Goal: Check status: Check status

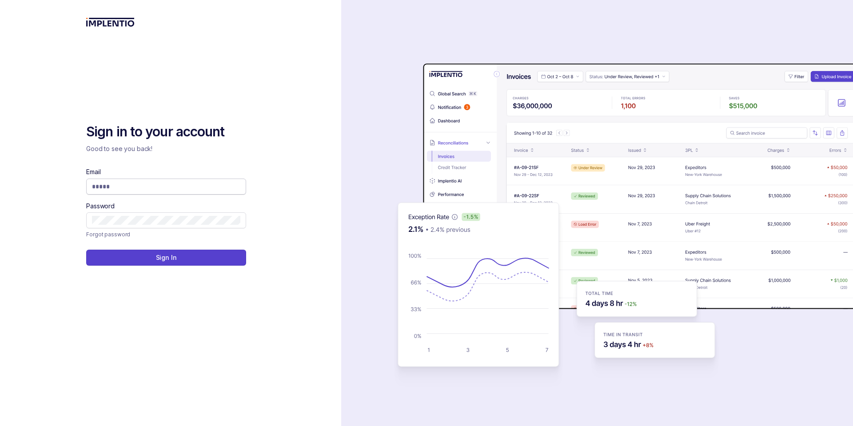
click at [140, 188] on input "Email" at bounding box center [166, 186] width 148 height 9
click at [270, 118] on div "Sign in to your account Good to see you back! Email Password Forgot password Si…" at bounding box center [170, 213] width 341 height 426
click at [147, 186] on input "Email" at bounding box center [166, 186] width 148 height 9
type input "**********"
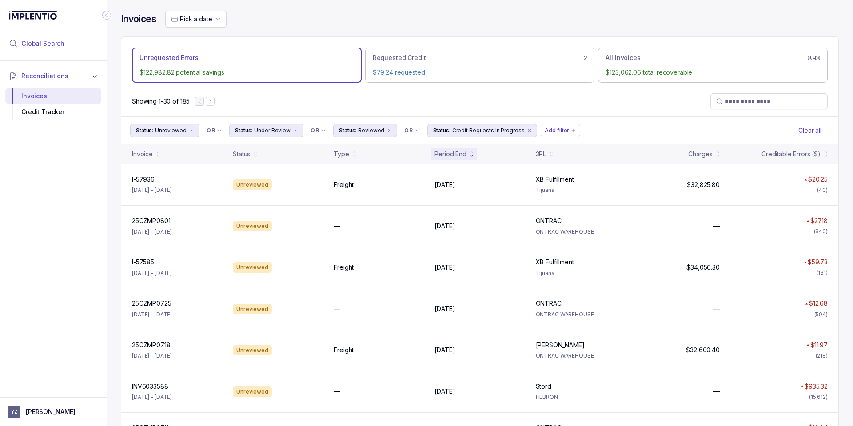
click at [31, 41] on span "Global Search" at bounding box center [42, 43] width 43 height 9
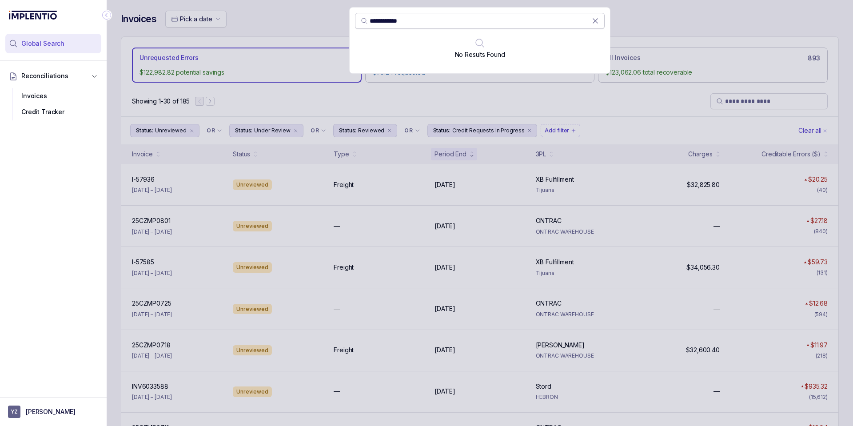
type input "**********"
click at [596, 20] on icon at bounding box center [595, 20] width 9 height 9
click at [384, 18] on input "search" at bounding box center [484, 20] width 229 height 9
paste input "******"
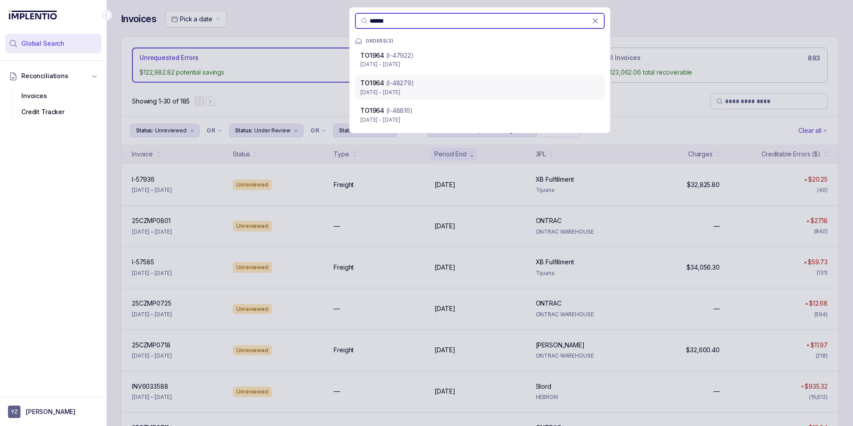
type input "******"
click at [429, 90] on p "[DATE] - [DATE]" at bounding box center [480, 92] width 239 height 9
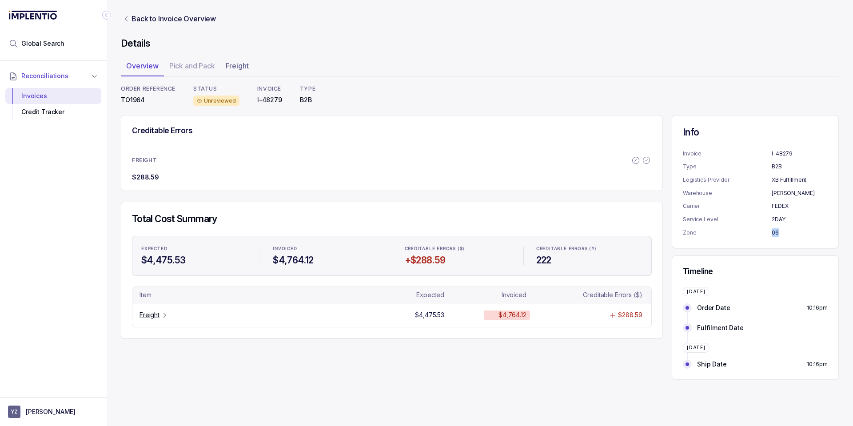
drag, startPoint x: 770, startPoint y: 234, endPoint x: 782, endPoint y: 236, distance: 11.6
click at [782, 236] on li "Zone 06" at bounding box center [755, 232] width 145 height 9
click at [784, 235] on p "06" at bounding box center [800, 232] width 56 height 9
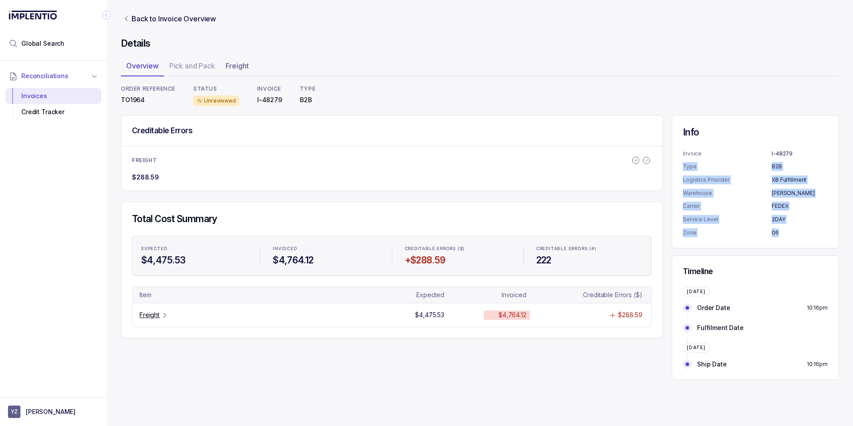
drag, startPoint x: 784, startPoint y: 231, endPoint x: 737, endPoint y: 160, distance: 85.1
click at [737, 160] on ul "Invoice I-48279 Type B2B Logistics Provider XB Fulfillment Warehouse [PERSON_NA…" at bounding box center [755, 193] width 145 height 88
click at [742, 162] on ul "Invoice I-48279 Type B2B Logistics Provider XB Fulfillment Warehouse [PERSON_NA…" at bounding box center [755, 193] width 145 height 88
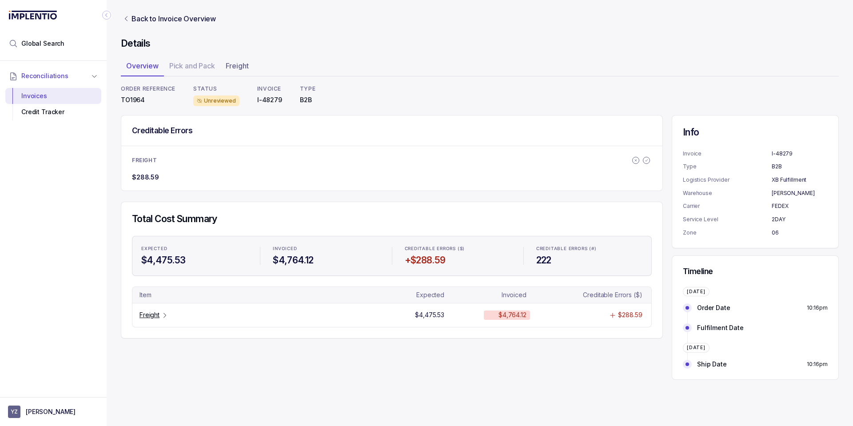
drag, startPoint x: 678, startPoint y: 84, endPoint x: 852, endPoint y: 78, distance: 173.5
click at [682, 84] on div "Details Overview Pick and Pack Freight ORDER REFERENCE TO1964 STATUS Unreviewed…" at bounding box center [480, 208] width 718 height 343
drag, startPoint x: 123, startPoint y: 100, endPoint x: 149, endPoint y: 100, distance: 26.2
click at [149, 100] on p "TO1964" at bounding box center [148, 100] width 55 height 9
drag, startPoint x: 789, startPoint y: 235, endPoint x: 772, endPoint y: 233, distance: 17.9
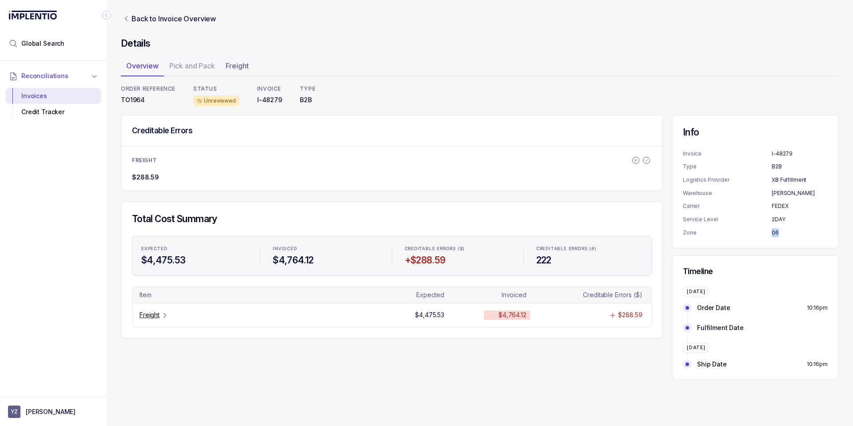
click at [772, 233] on li "Zone 06" at bounding box center [755, 232] width 145 height 9
